Goal: Check status: Check status

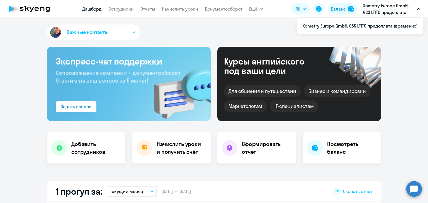
select select "30"
click at [337, 8] on div "Баланс" at bounding box center [338, 9] width 15 height 7
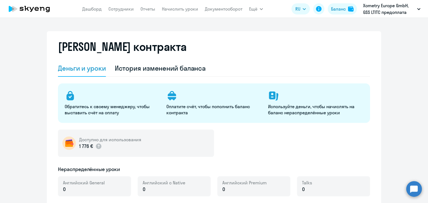
select select "english_adult_not_native_speaker"
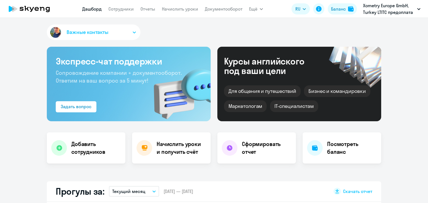
select select "30"
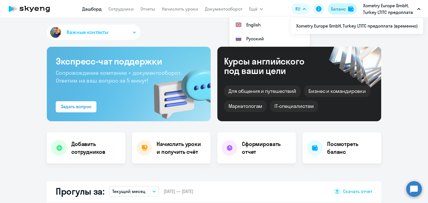
click at [337, 6] on div "Баланс" at bounding box center [338, 9] width 15 height 7
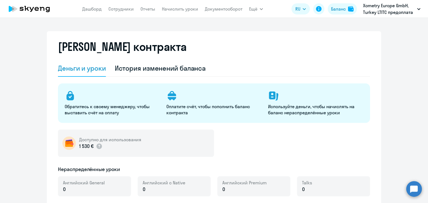
select select "english_adult_not_native_speaker"
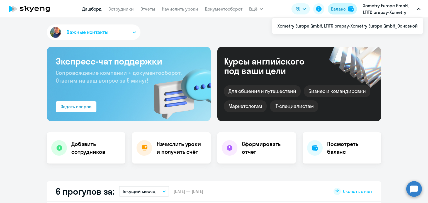
click at [340, 6] on div "Баланс" at bounding box center [338, 9] width 15 height 7
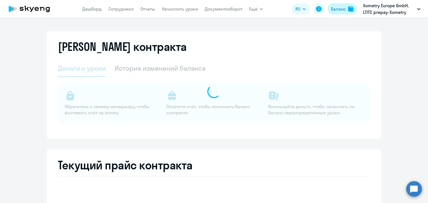
select select "english_adult_not_native_speaker"
